Goal: Task Accomplishment & Management: Manage account settings

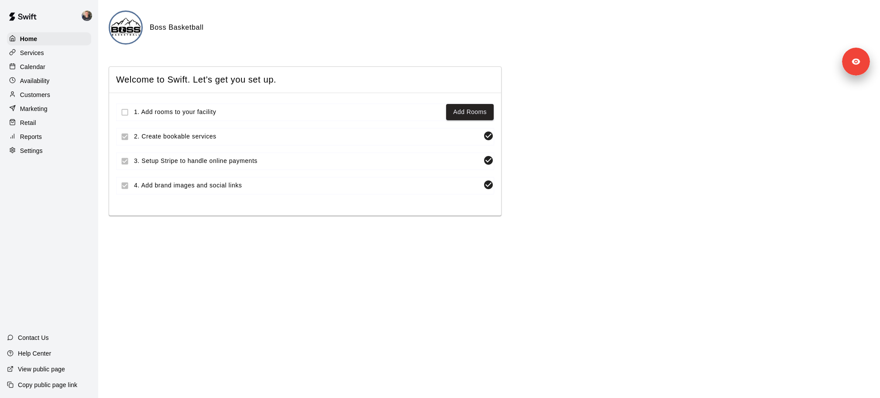
click at [57, 148] on div "Settings" at bounding box center [49, 150] width 84 height 13
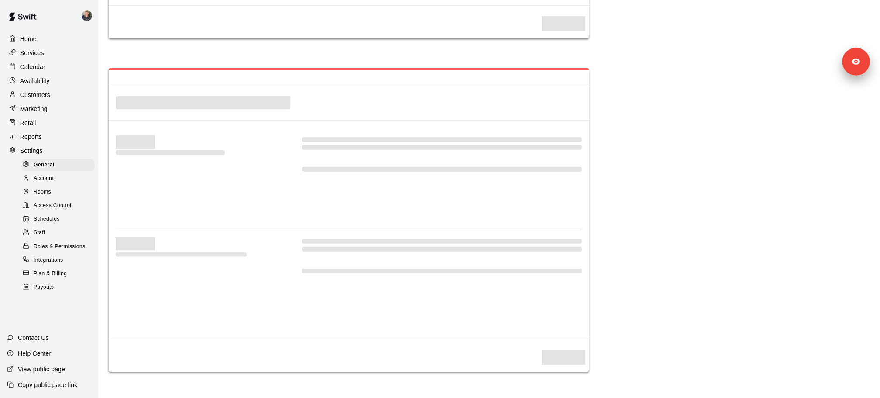
select select "**"
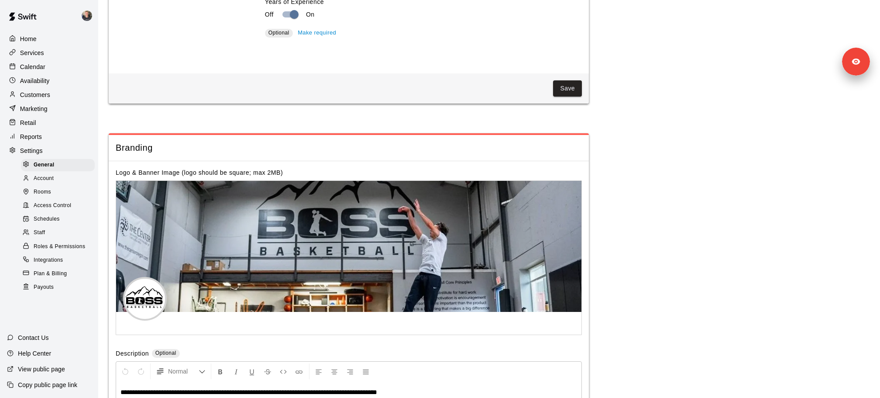
scroll to position [1747, 0]
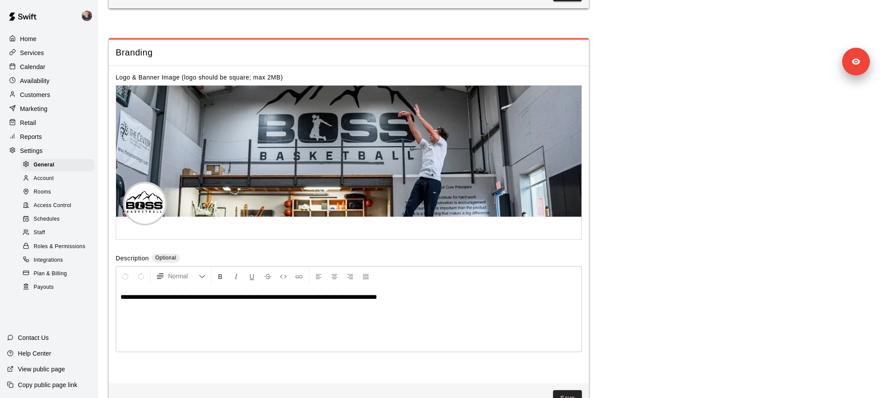
click at [50, 204] on span "Access Control" at bounding box center [53, 205] width 38 height 9
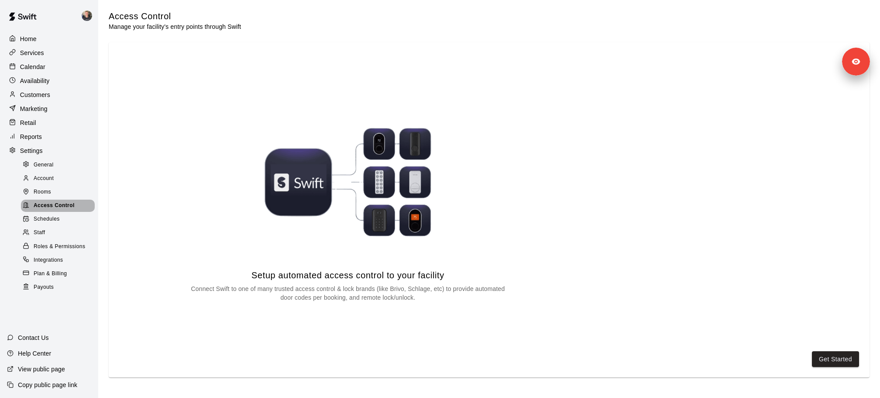
click at [47, 201] on span "Access Control" at bounding box center [54, 205] width 41 height 9
click at [834, 363] on button "Get Started" at bounding box center [835, 359] width 47 height 16
